Goal: Task Accomplishment & Management: Manage account settings

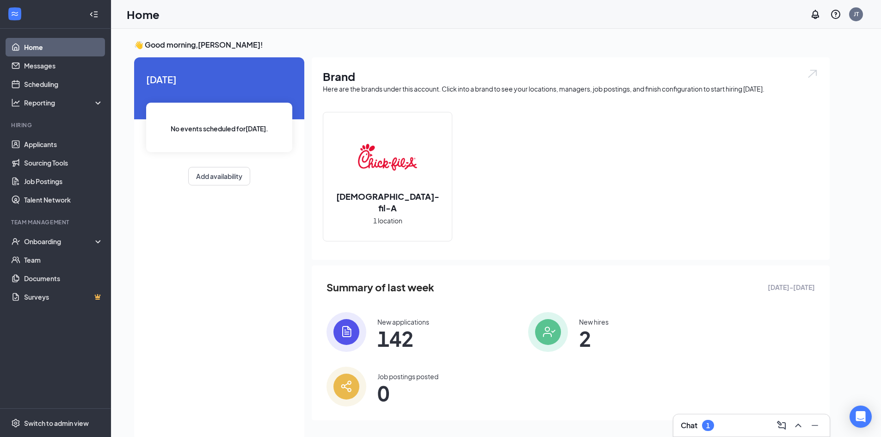
click at [721, 427] on div "Chat 1" at bounding box center [752, 425] width 142 height 15
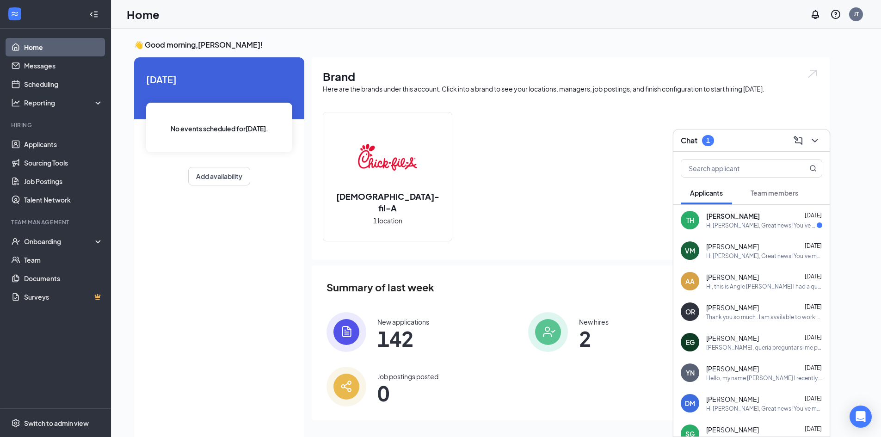
click at [773, 226] on div "Hi [PERSON_NAME], Great news! You've moved on to the next stage of the applicat…" at bounding box center [761, 226] width 111 height 8
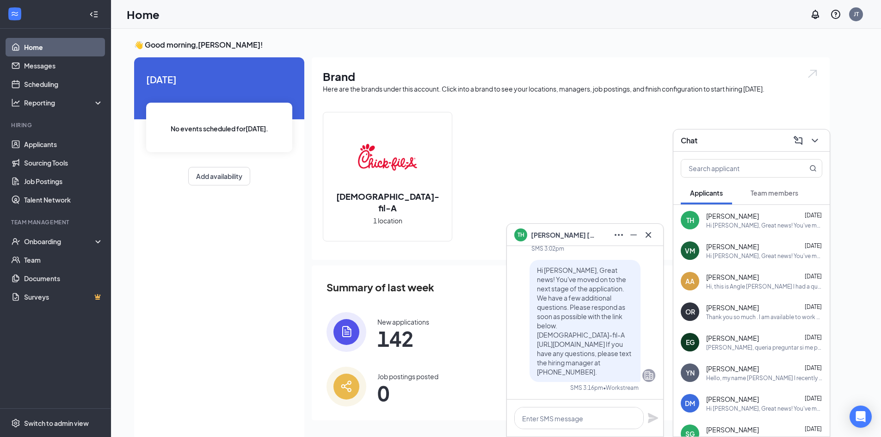
scroll to position [-46, 0]
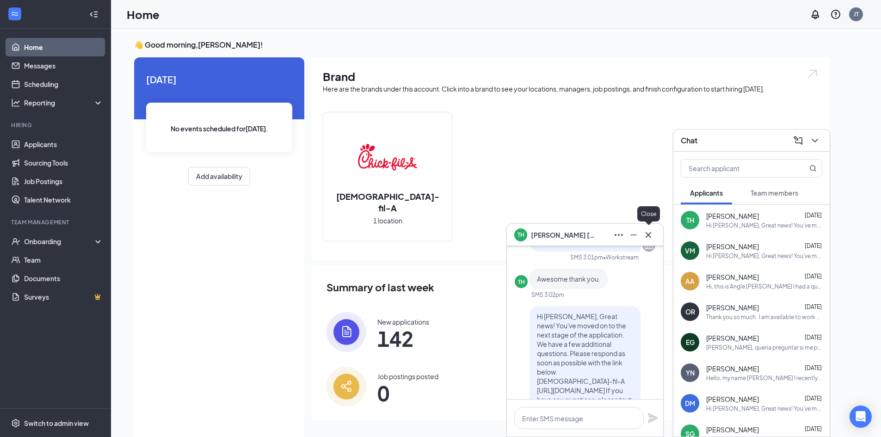
click at [648, 233] on icon "Cross" at bounding box center [648, 234] width 11 height 11
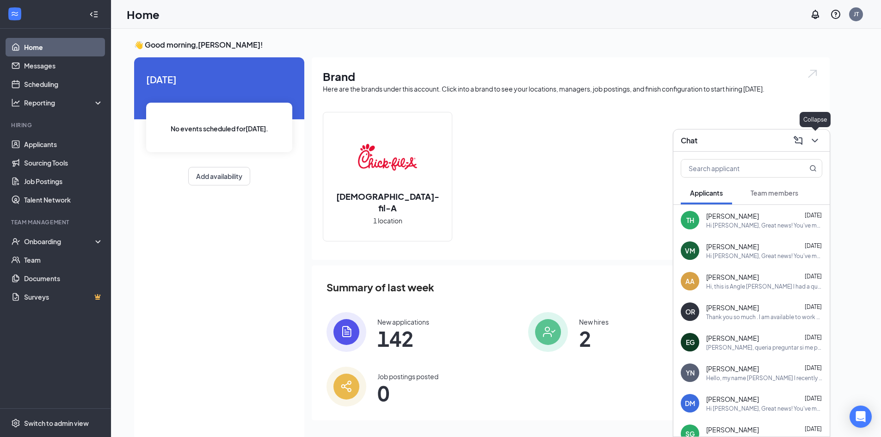
click at [815, 143] on icon "ChevronDown" at bounding box center [815, 140] width 11 height 11
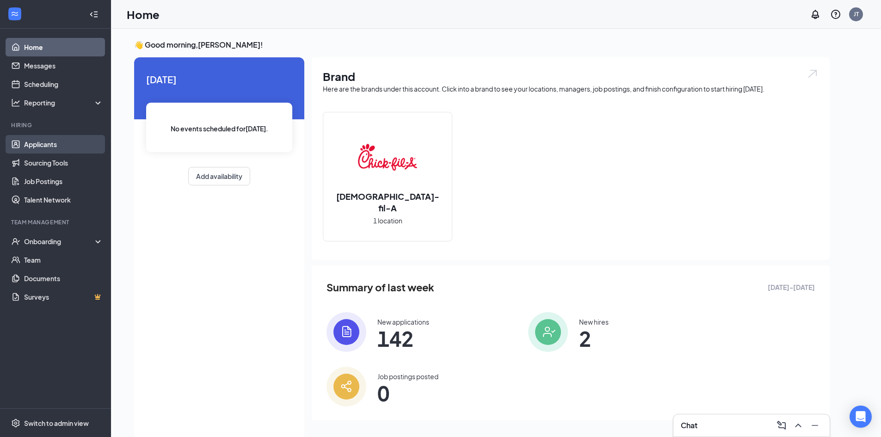
click at [58, 142] on link "Applicants" at bounding box center [63, 144] width 79 height 19
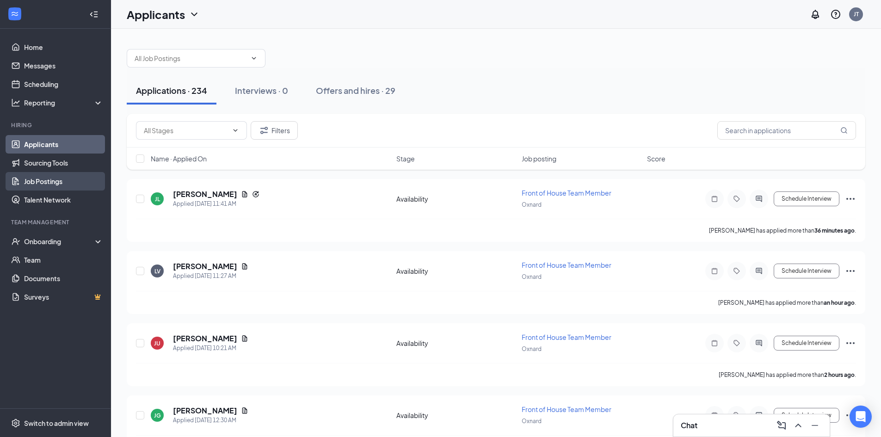
click at [56, 182] on link "Job Postings" at bounding box center [63, 181] width 79 height 19
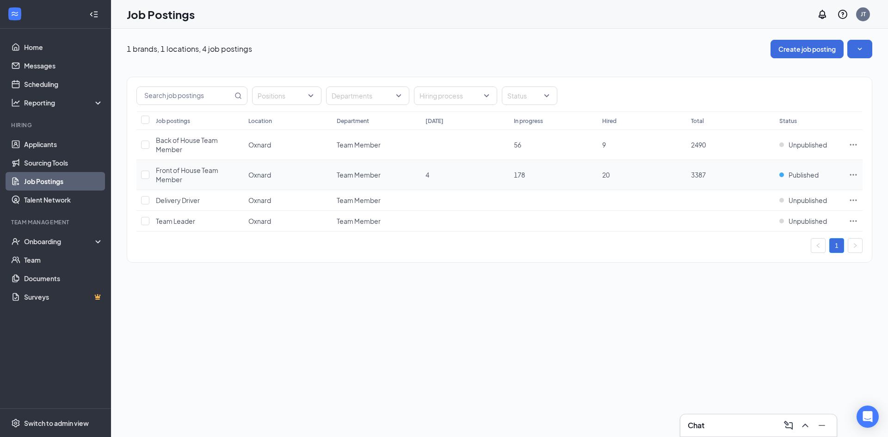
click at [179, 171] on span "Front of House Team Member" at bounding box center [187, 175] width 62 height 18
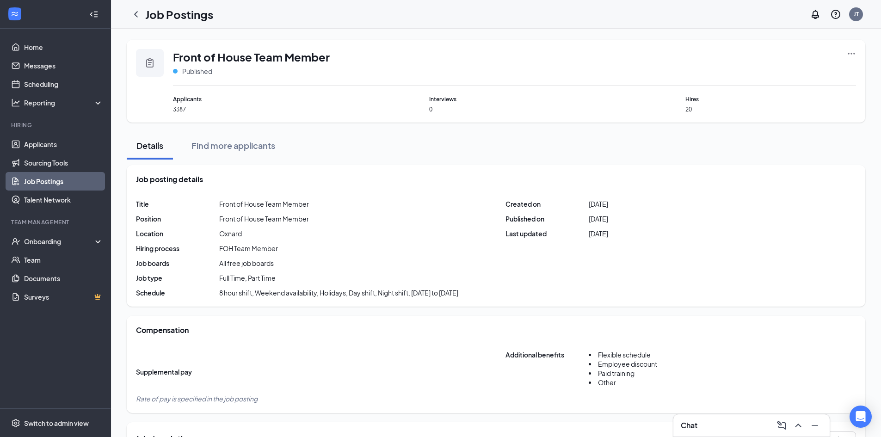
click at [853, 52] on icon "Ellipses" at bounding box center [851, 53] width 9 height 9
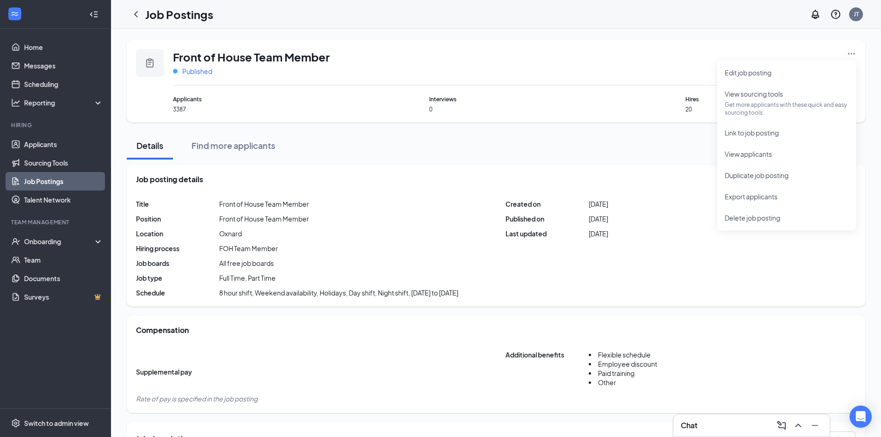
click at [203, 70] on span "Published" at bounding box center [197, 71] width 30 height 9
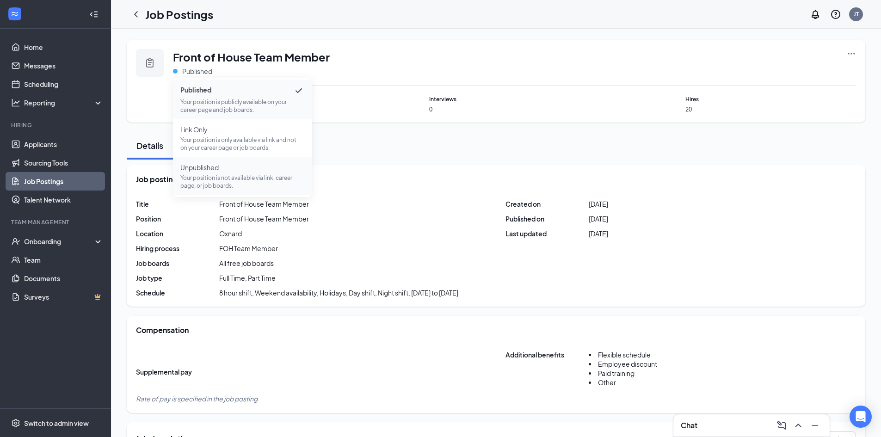
click at [211, 176] on p "Your position is not available via link, career page, or job boards." at bounding box center [242, 182] width 124 height 16
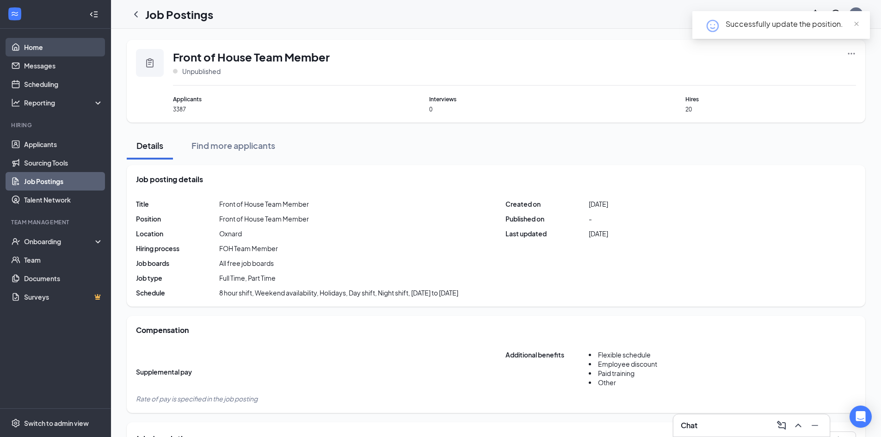
click at [31, 49] on link "Home" at bounding box center [63, 47] width 79 height 19
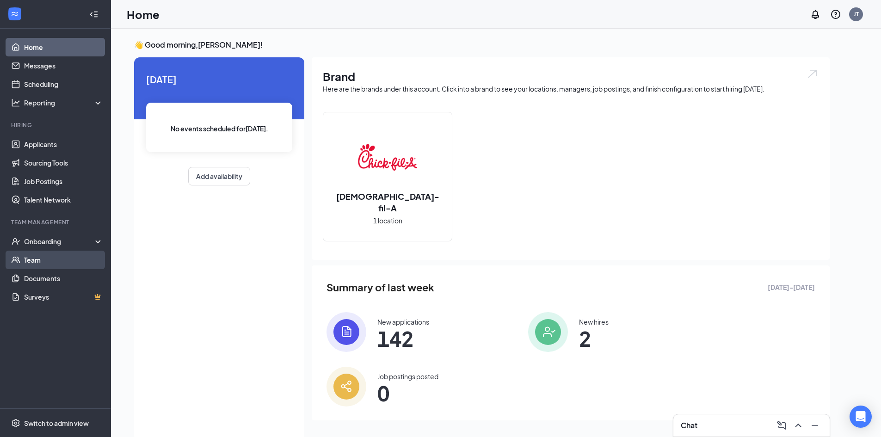
click at [36, 258] on link "Team" at bounding box center [63, 260] width 79 height 19
